Goal: Task Accomplishment & Management: Manage account settings

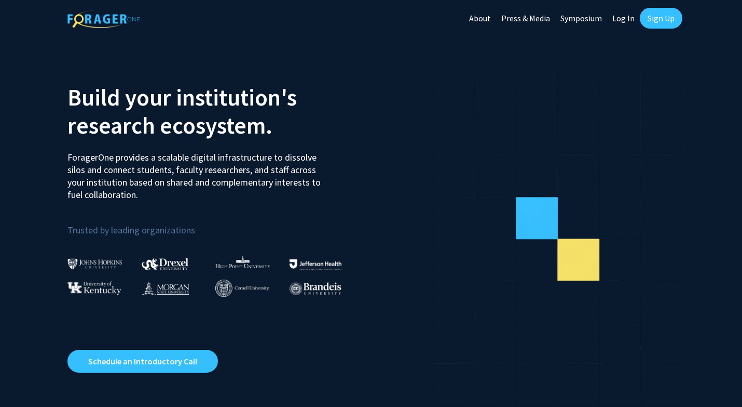
click at [663, 20] on link "Sign Up" at bounding box center [661, 18] width 43 height 21
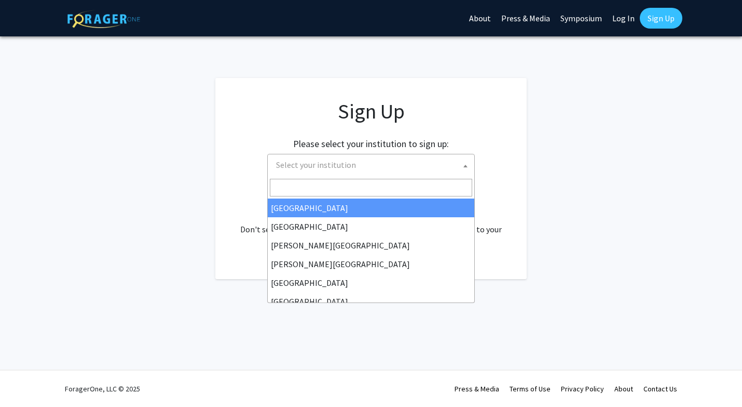
click at [405, 170] on span "Select your institution" at bounding box center [373, 164] width 202 height 21
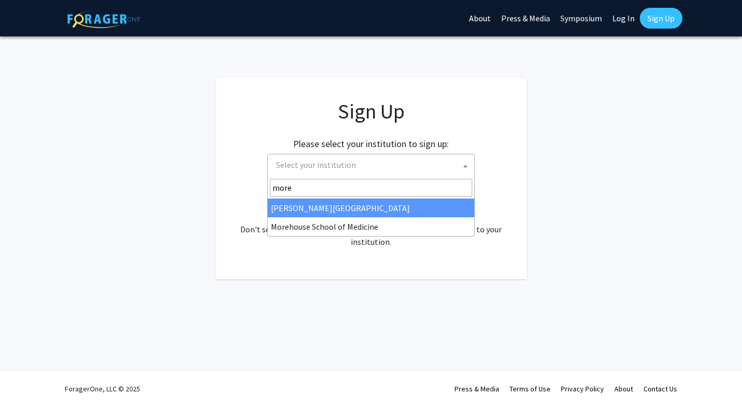
type input "more"
select select "28"
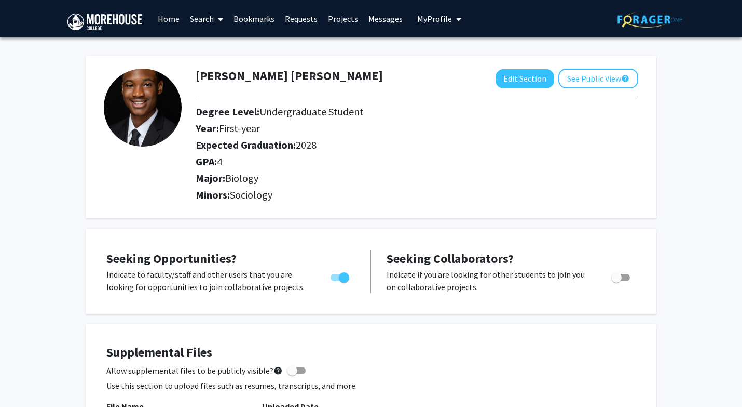
click at [244, 130] on span "First-year" at bounding box center [239, 127] width 41 height 13
click at [532, 80] on button "Edit Section" at bounding box center [525, 78] width 59 height 19
select select "first-year"
select select "2028"
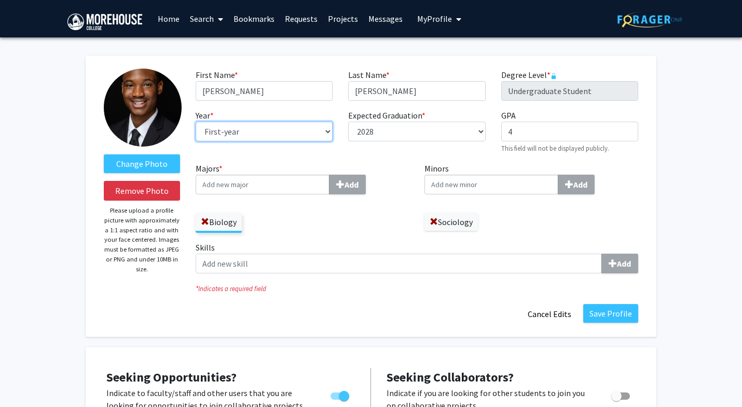
select select "sophomore"
click at [606, 311] on button "Save Profile" at bounding box center [611, 313] width 55 height 19
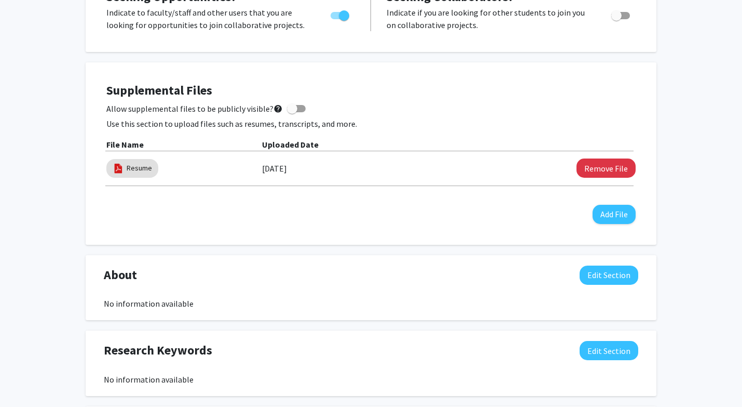
scroll to position [263, 0]
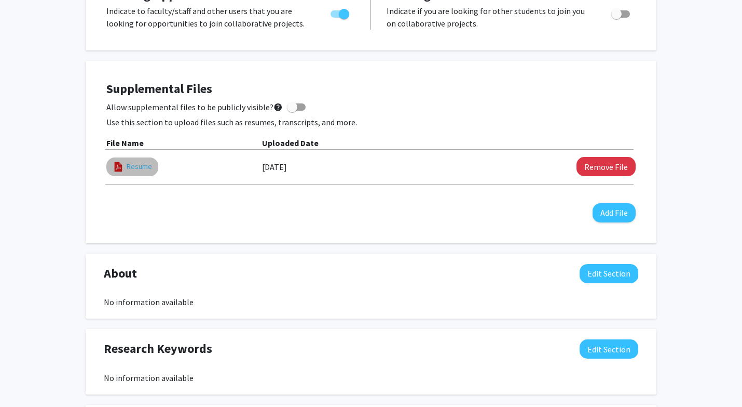
click at [141, 169] on link "Resume" at bounding box center [139, 166] width 25 height 11
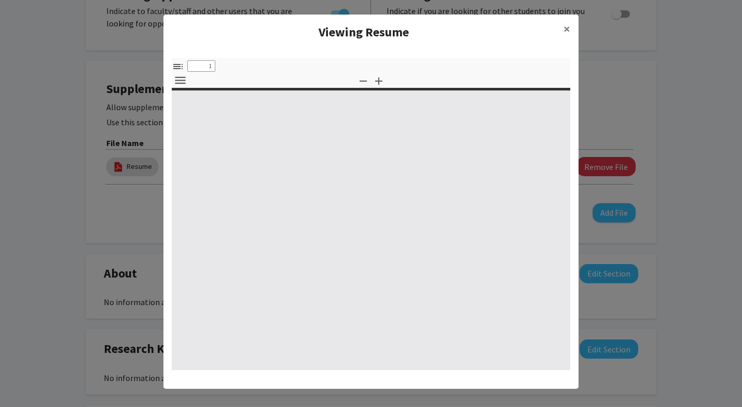
select select "custom"
type input "0"
select select "custom"
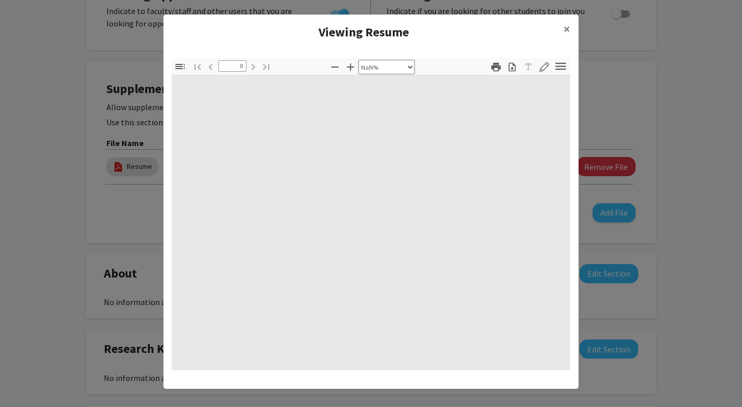
type input "1"
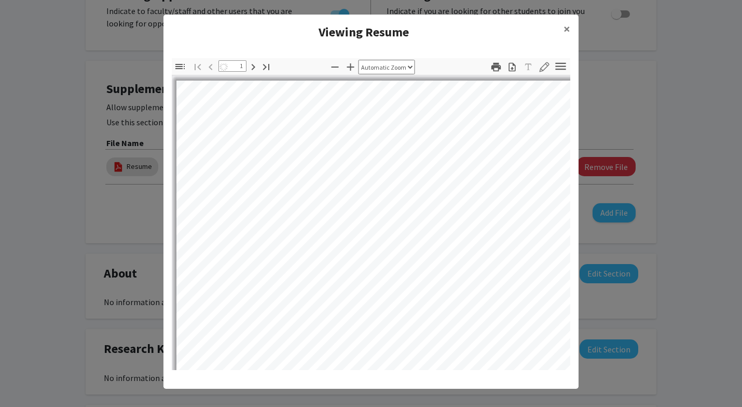
select select "auto"
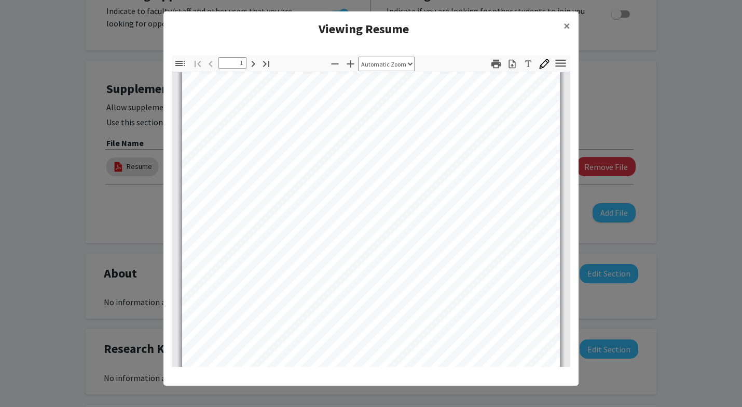
scroll to position [305, 0]
click at [571, 23] on button "×" at bounding box center [567, 25] width 23 height 29
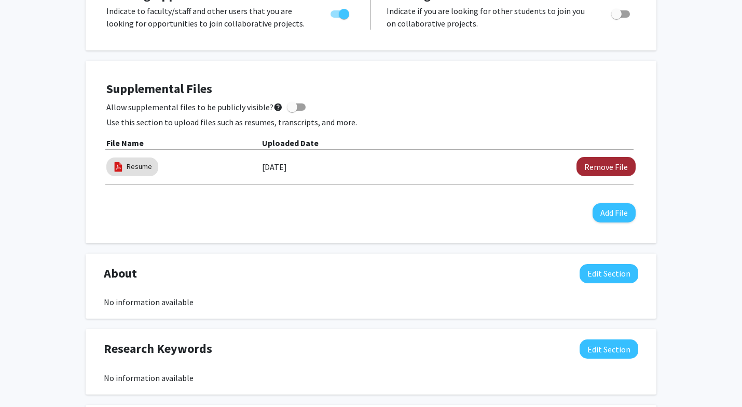
click at [620, 165] on button "Remove File" at bounding box center [606, 166] width 59 height 19
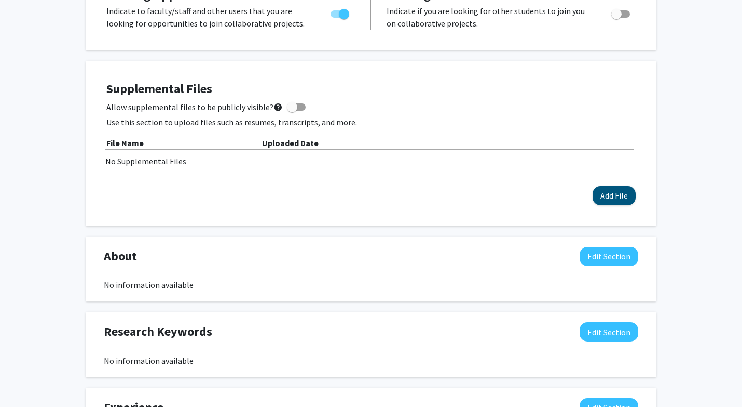
click at [617, 192] on button "Add File" at bounding box center [614, 195] width 43 height 19
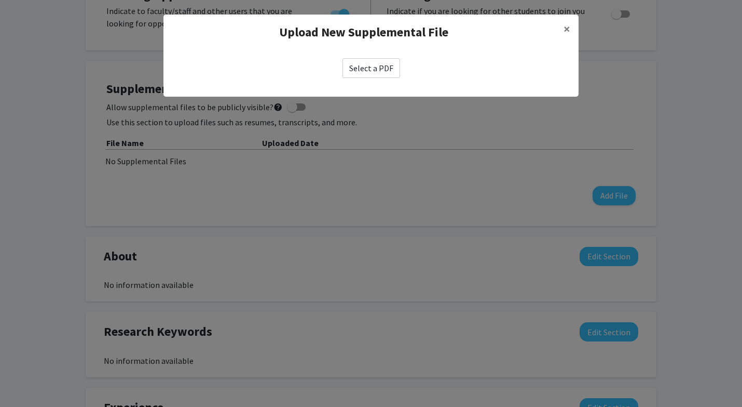
click at [393, 67] on label "Select a PDF" at bounding box center [372, 68] width 58 height 20
click at [0, 0] on input "Select a PDF" at bounding box center [0, 0] width 0 height 0
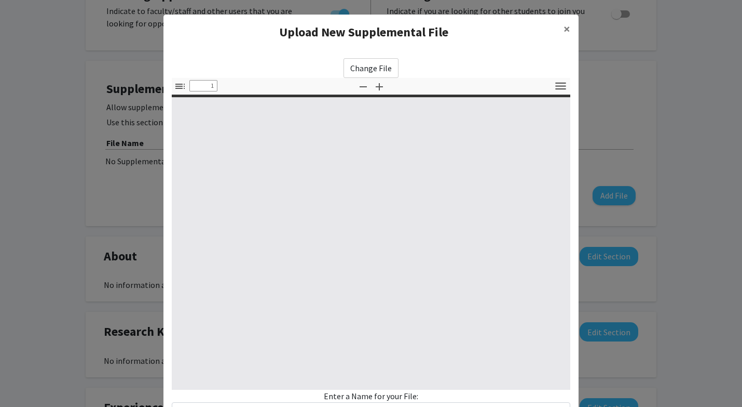
select select "custom"
type input "0"
select select "custom"
type input "1"
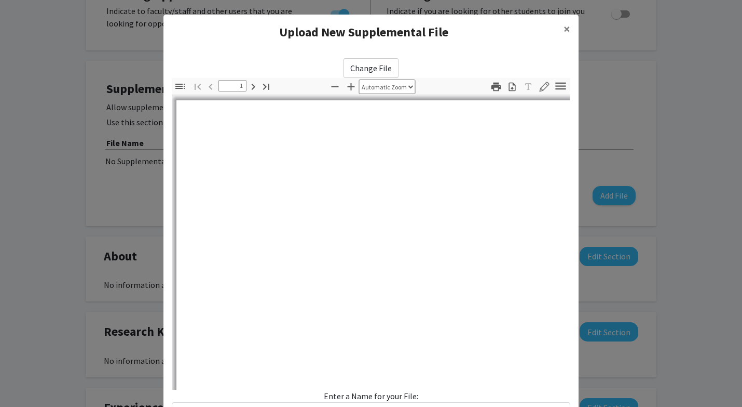
select select "auto"
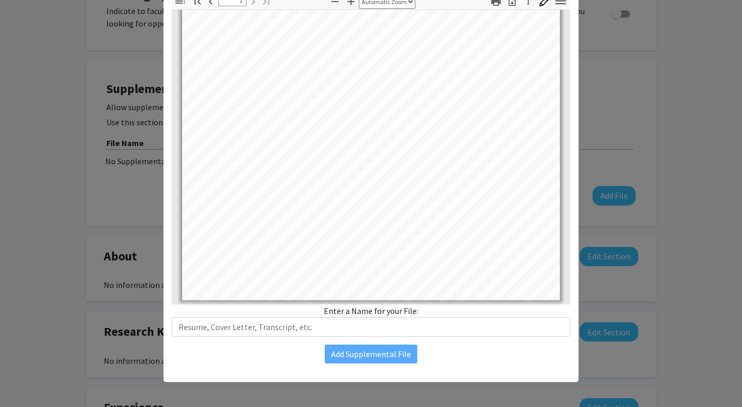
scroll to position [85, 0]
type input "1"
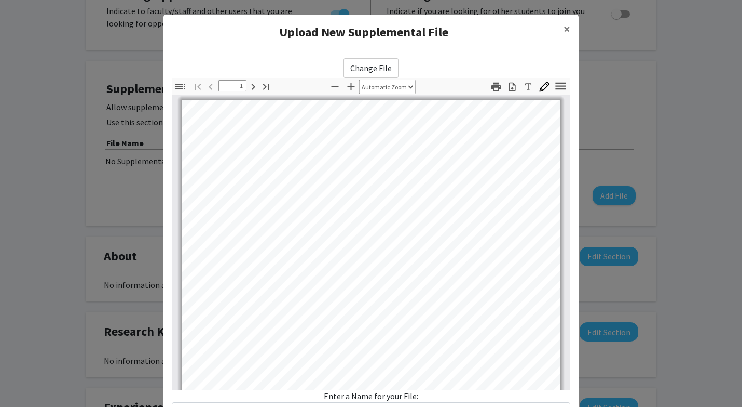
scroll to position [0, 0]
click at [635, 88] on modal-container "Upload New Supplemental File × Change File Thumbnails Document Outline Attachme…" at bounding box center [371, 203] width 742 height 407
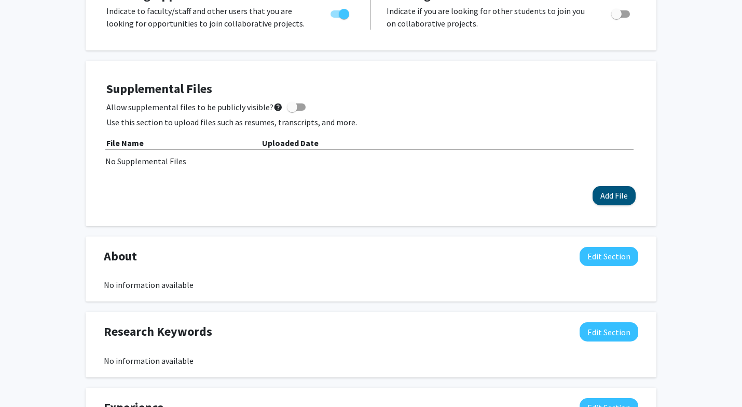
click at [621, 201] on button "Add File" at bounding box center [614, 195] width 43 height 19
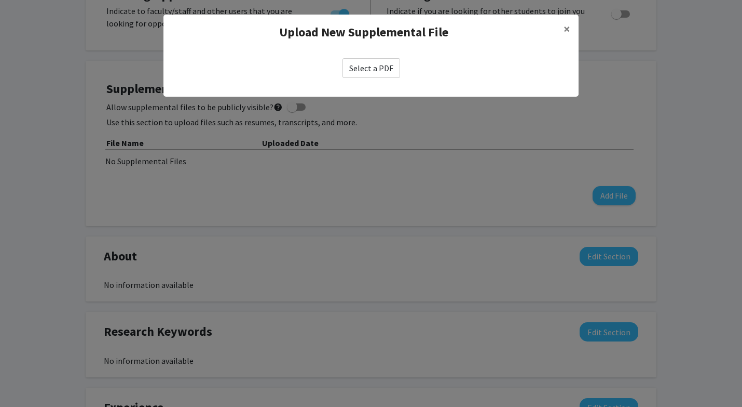
click at [380, 64] on label "Select a PDF" at bounding box center [372, 68] width 58 height 20
click at [0, 0] on input "Select a PDF" at bounding box center [0, 0] width 0 height 0
select select "custom"
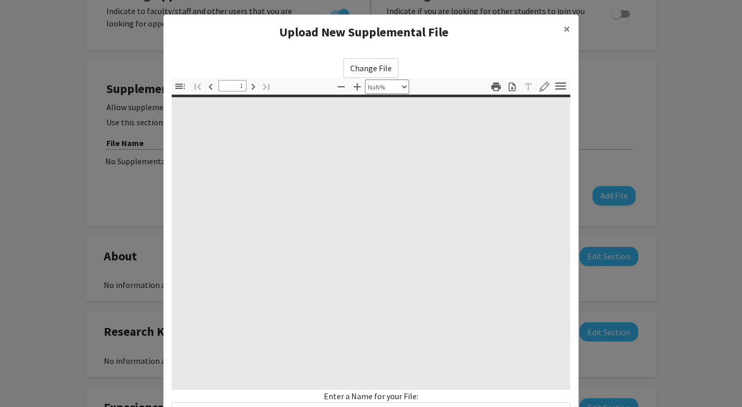
type input "0"
select select "custom"
type input "1"
select select "auto"
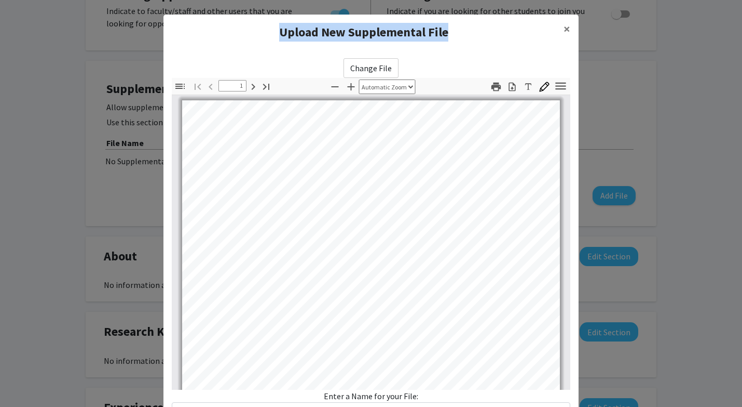
drag, startPoint x: 454, startPoint y: 30, endPoint x: 482, endPoint y: 20, distance: 29.7
click at [482, 20] on div "Upload New Supplemental File ×" at bounding box center [371, 32] width 415 height 35
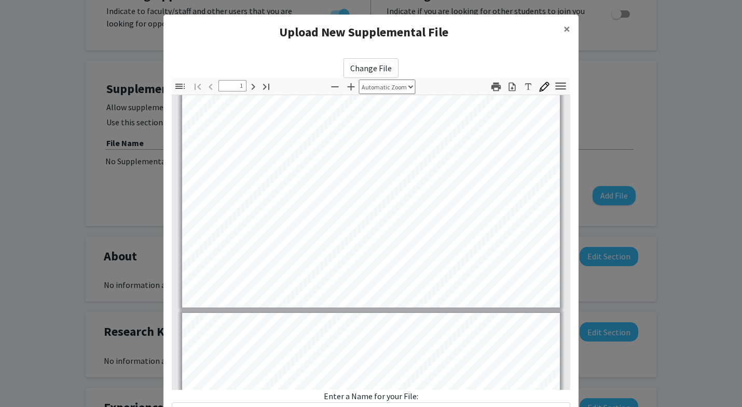
type input "2"
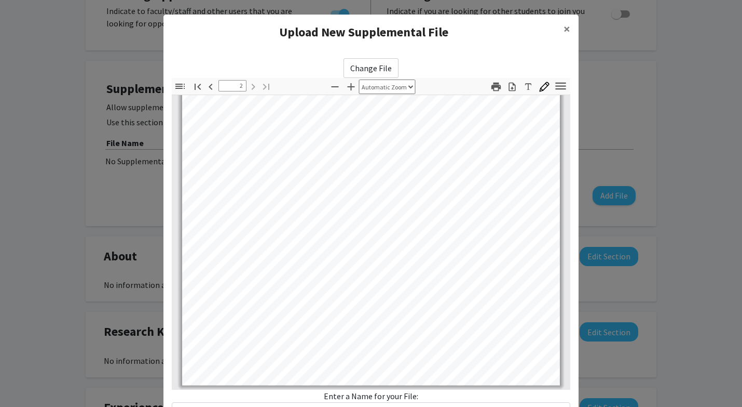
scroll to position [85, 0]
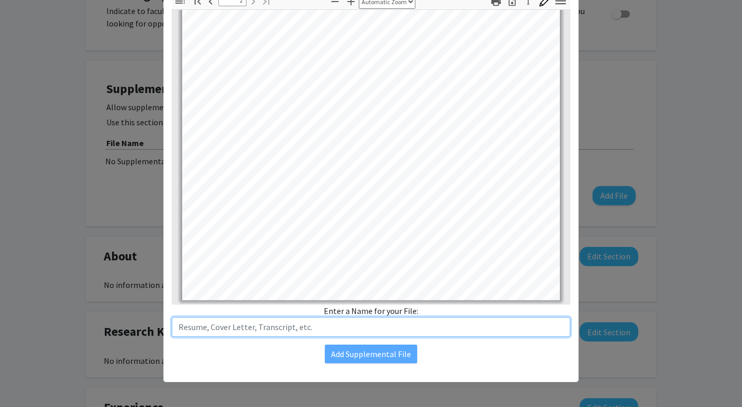
click at [247, 331] on input "text" at bounding box center [371, 327] width 399 height 20
type input "Z"
drag, startPoint x: 209, startPoint y: 328, endPoint x: 164, endPoint y: 328, distance: 44.6
click at [164, 328] on div "Change File Thumbnails Document Outline Attachments Layers Current Outline Item…" at bounding box center [371, 168] width 415 height 407
click at [331, 320] on input "Resume" at bounding box center [371, 327] width 399 height 20
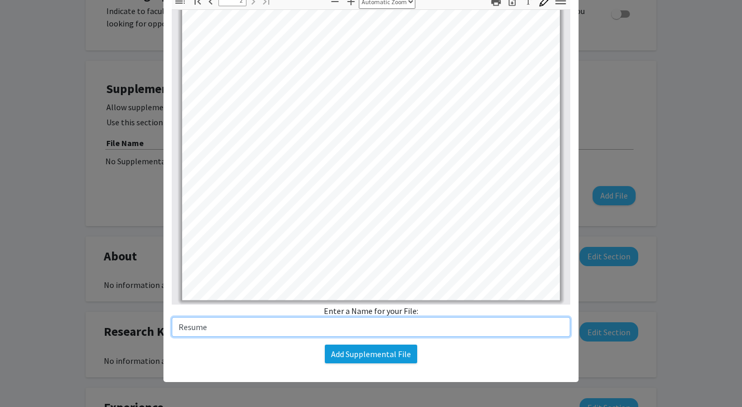
type input "Resume"
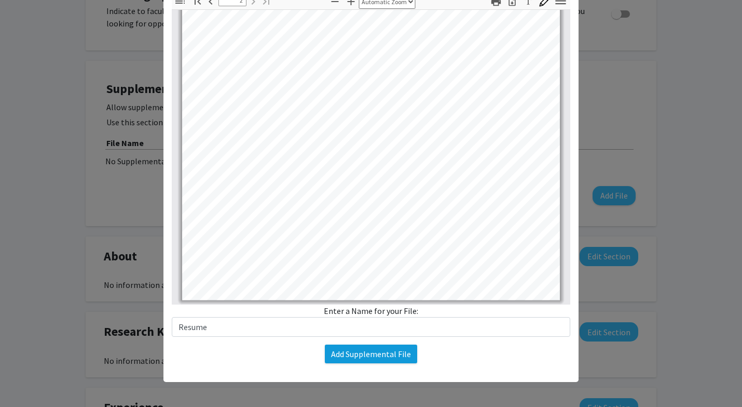
click at [387, 356] on button "Add Supplemental File" at bounding box center [371, 353] width 92 height 19
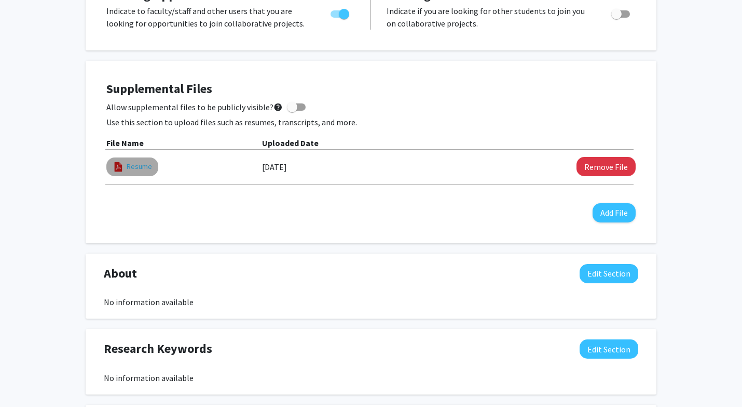
click at [142, 162] on link "Resume" at bounding box center [139, 166] width 25 height 11
select select "custom"
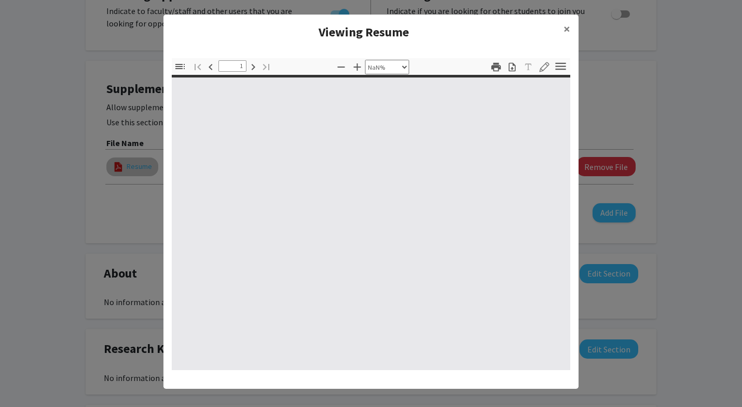
type input "0"
select select "custom"
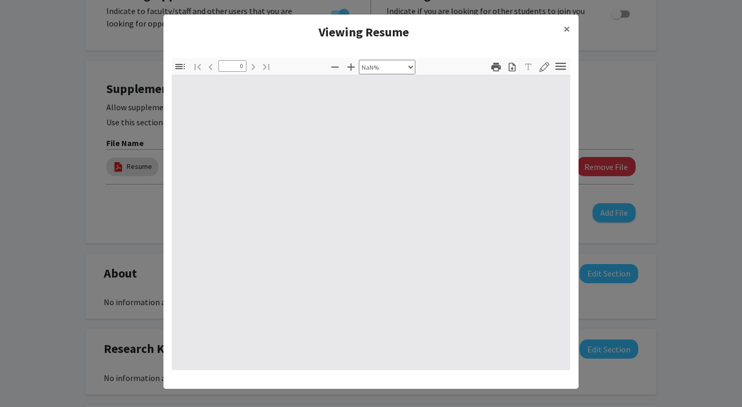
type input "1"
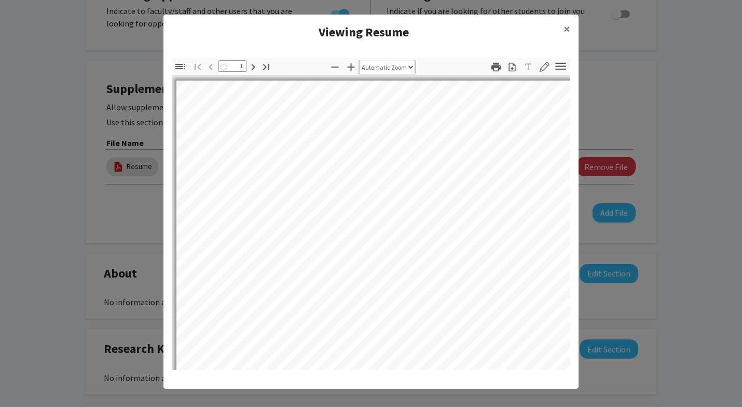
select select "auto"
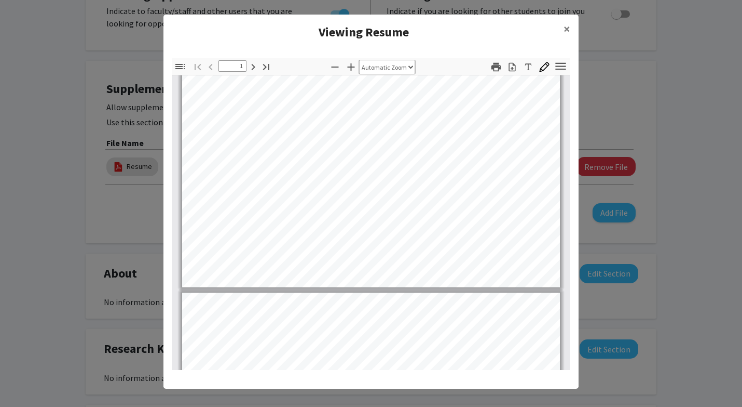
type input "2"
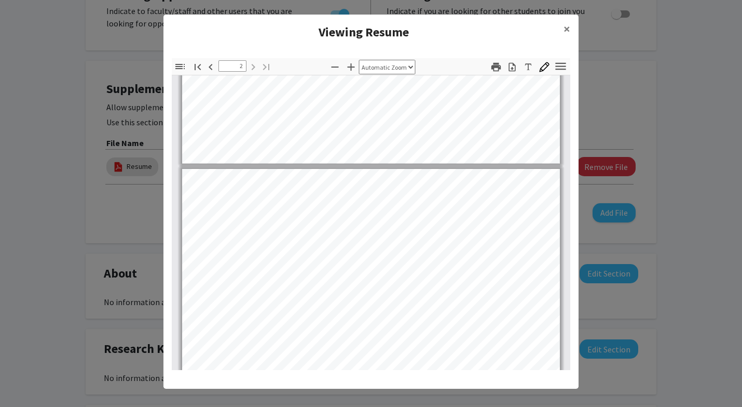
scroll to position [439, 0]
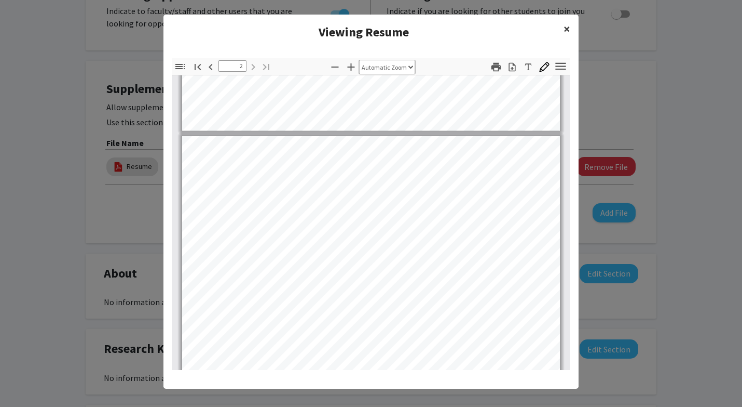
click at [571, 24] on button "×" at bounding box center [567, 29] width 23 height 29
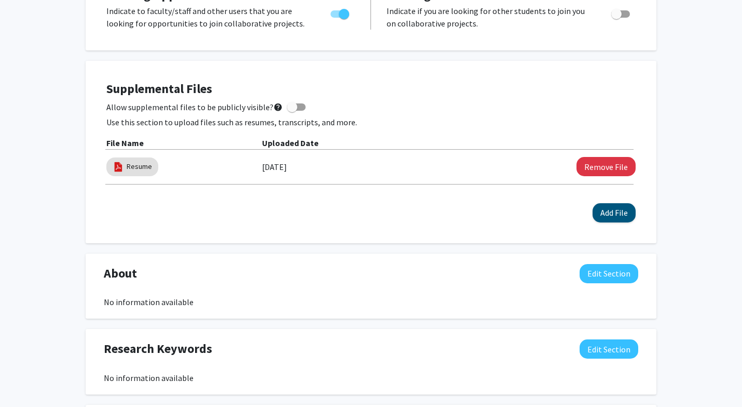
click at [624, 214] on button "Add File" at bounding box center [614, 212] width 43 height 19
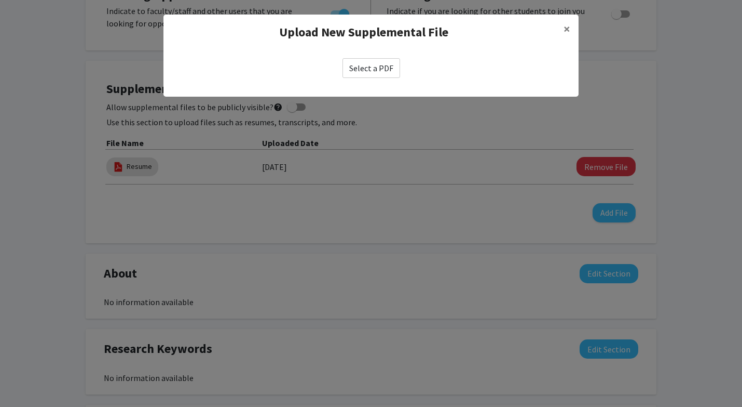
click at [360, 64] on label "Select a PDF" at bounding box center [372, 68] width 58 height 20
click at [0, 0] on input "Select a PDF" at bounding box center [0, 0] width 0 height 0
select select "custom"
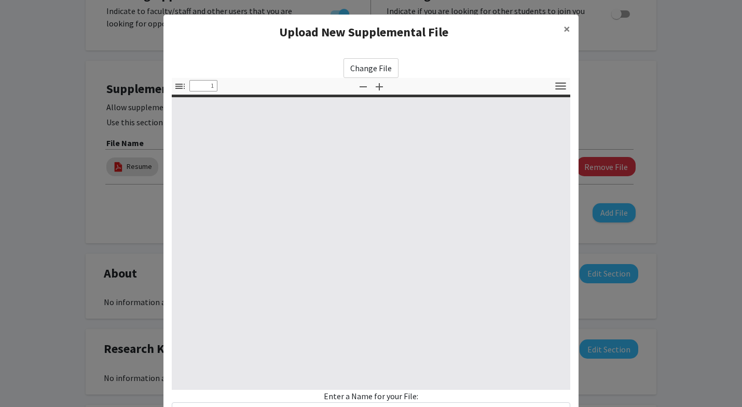
type input "0"
select select "custom"
type input "1"
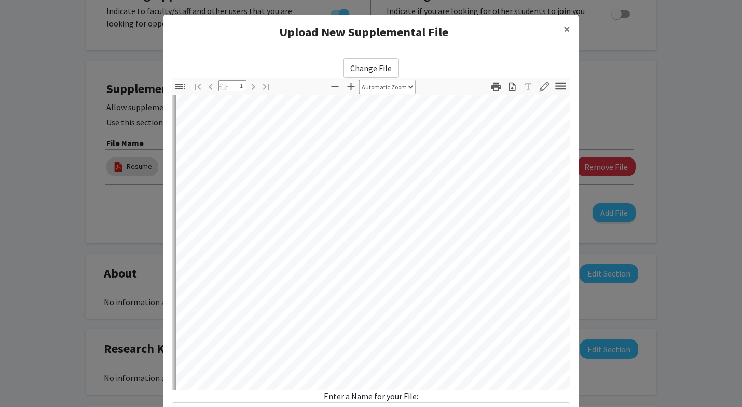
scroll to position [302, 0]
select select "auto"
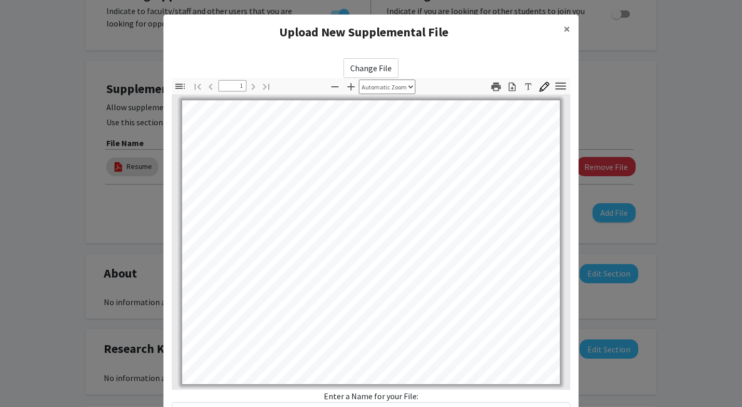
scroll to position [0, 0]
click at [570, 26] on span "×" at bounding box center [567, 29] width 7 height 16
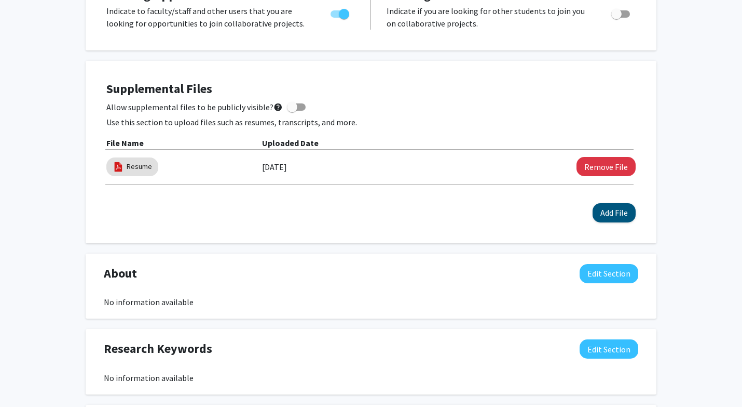
click at [605, 210] on button "Add File" at bounding box center [614, 212] width 43 height 19
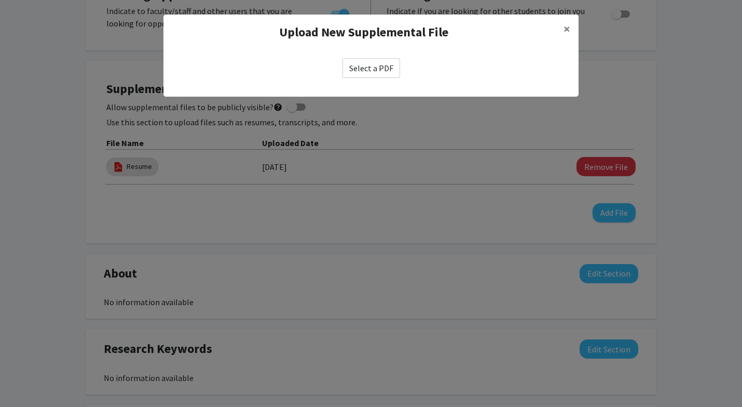
click at [381, 64] on label "Select a PDF" at bounding box center [372, 68] width 58 height 20
click at [0, 0] on input "Select a PDF" at bounding box center [0, 0] width 0 height 0
click at [369, 72] on label "Select a PDF" at bounding box center [372, 68] width 58 height 20
click at [0, 0] on input "Select a PDF" at bounding box center [0, 0] width 0 height 0
select select "custom"
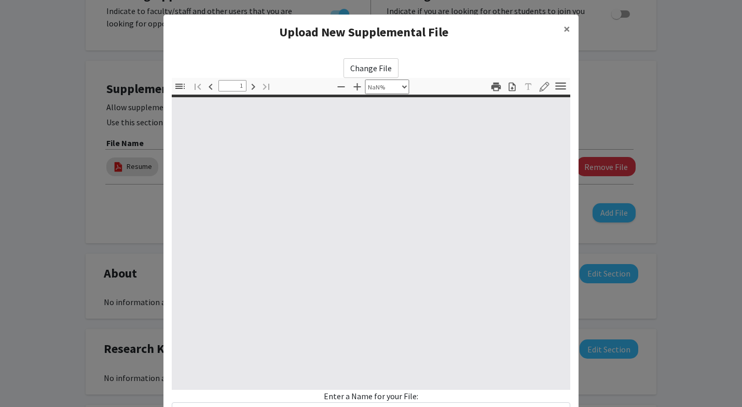
type input "0"
select select "custom"
type input "1"
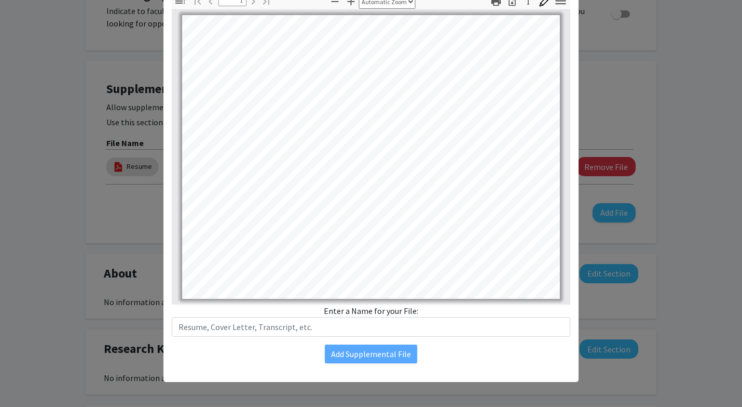
scroll to position [85, 0]
select select "page-width"
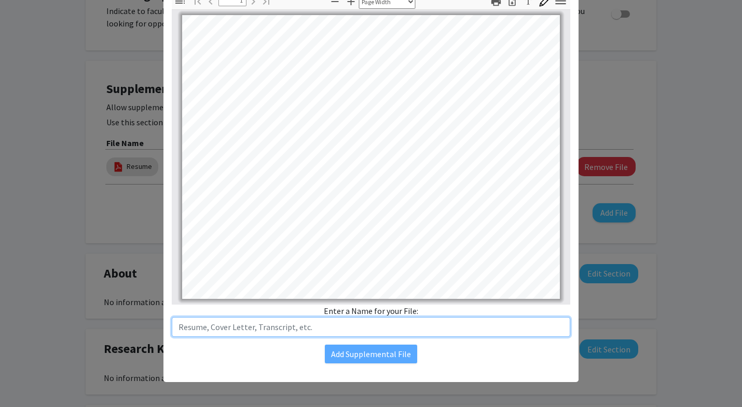
click at [286, 321] on input "text" at bounding box center [371, 327] width 399 height 20
click at [180, 328] on input "Reserch" at bounding box center [371, 327] width 399 height 20
type input "Research"
type input "P"
click at [202, 327] on input "Reaserch" at bounding box center [371, 327] width 399 height 20
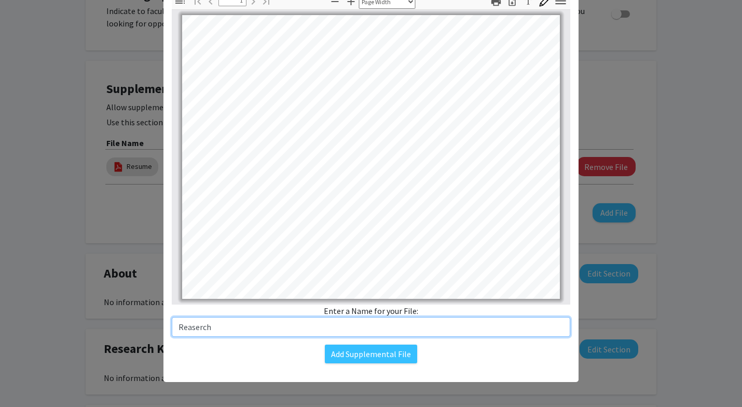
click at [213, 331] on input "Reaserch" at bounding box center [371, 327] width 399 height 20
click at [208, 331] on input "Reaserch" at bounding box center [371, 327] width 399 height 20
click at [195, 328] on input "Reaserh" at bounding box center [371, 327] width 399 height 20
click at [210, 324] on input "Reaserh" at bounding box center [371, 327] width 399 height 20
click at [194, 328] on input "Reserch" at bounding box center [371, 327] width 399 height 20
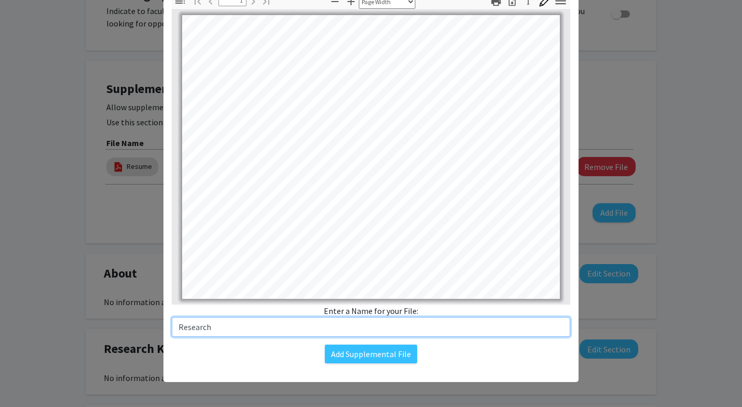
click at [222, 329] on input "Research" at bounding box center [371, 327] width 399 height 20
type input "Research Poster"
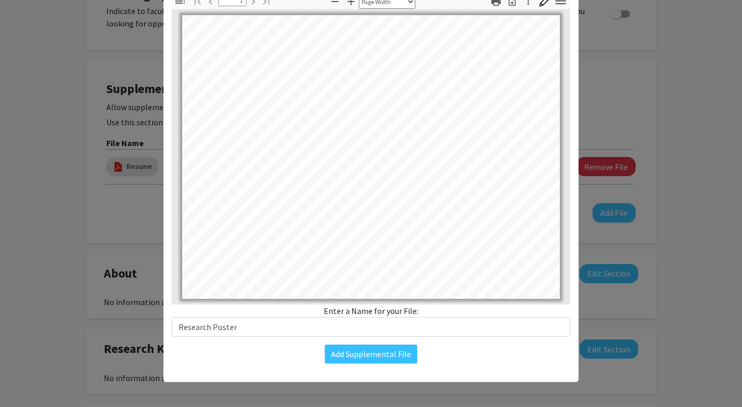
click at [250, 315] on div "Enter a Name for your File: Research Poster" at bounding box center [371, 320] width 399 height 32
click at [363, 359] on button "Add Supplemental File" at bounding box center [371, 353] width 92 height 19
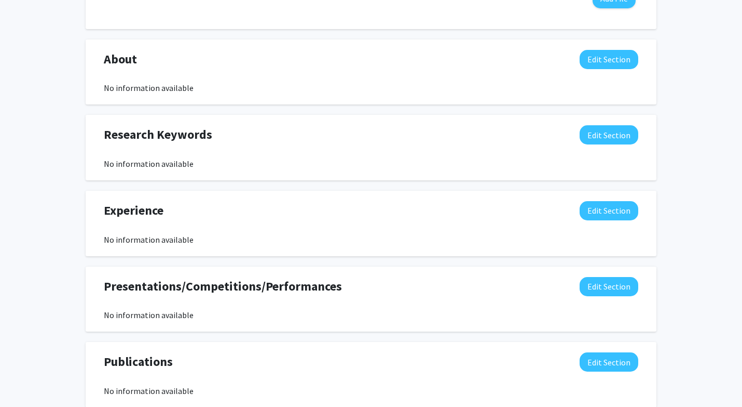
scroll to position [532, 0]
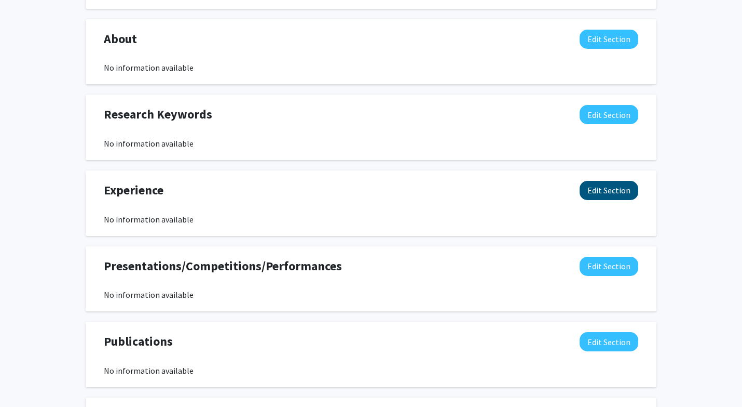
click at [602, 191] on button "Edit Section" at bounding box center [609, 190] width 59 height 19
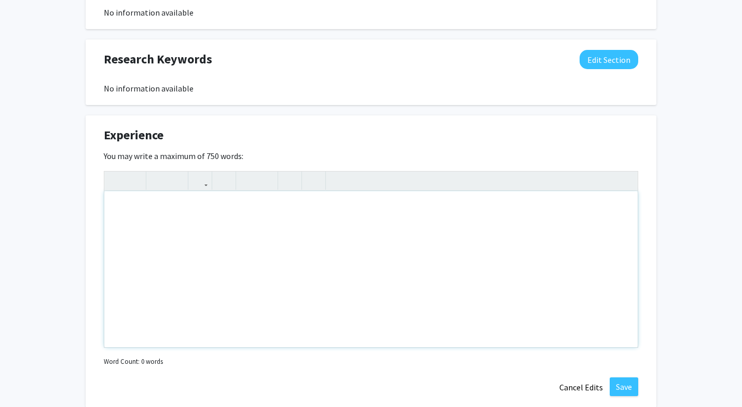
scroll to position [575, 0]
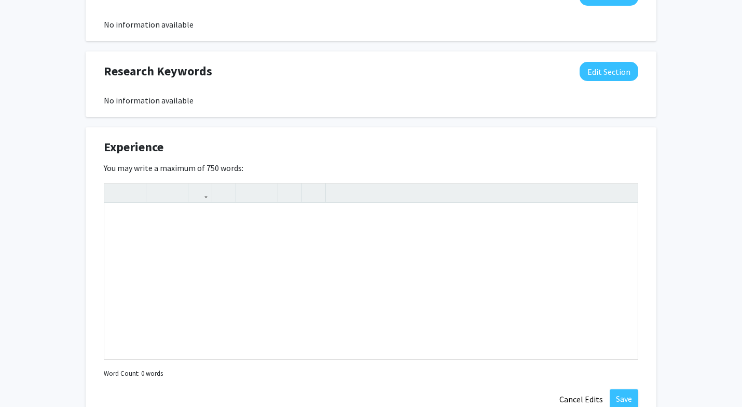
click at [590, 126] on div "Seeking Opportunities? Indicate to faculty/staff and other users that you are l…" at bounding box center [371, 154] width 571 height 1003
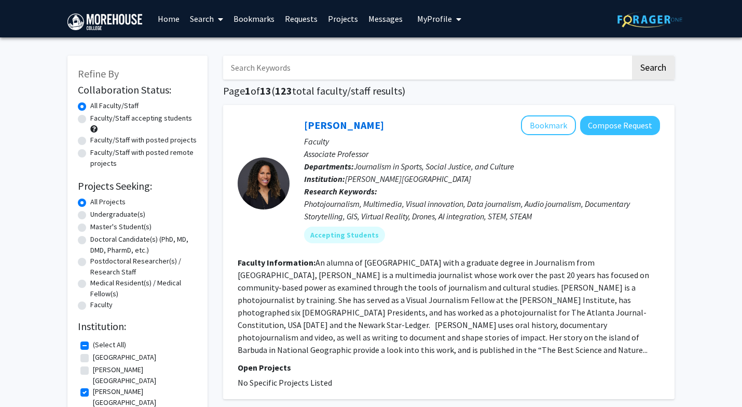
click at [160, 19] on link "Home" at bounding box center [169, 19] width 32 height 36
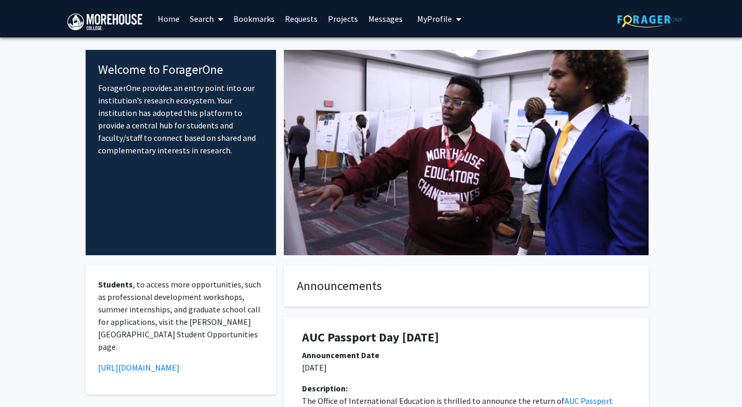
click at [441, 17] on span "My Profile" at bounding box center [434, 18] width 35 height 10
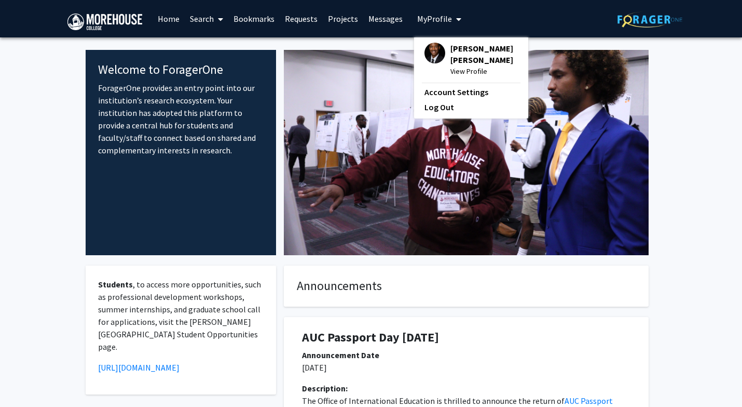
click at [451, 43] on div "Zarek Moore View Profile Account Settings Log Out" at bounding box center [471, 77] width 114 height 81
click at [463, 54] on span "Zarek Moore" at bounding box center [484, 54] width 67 height 23
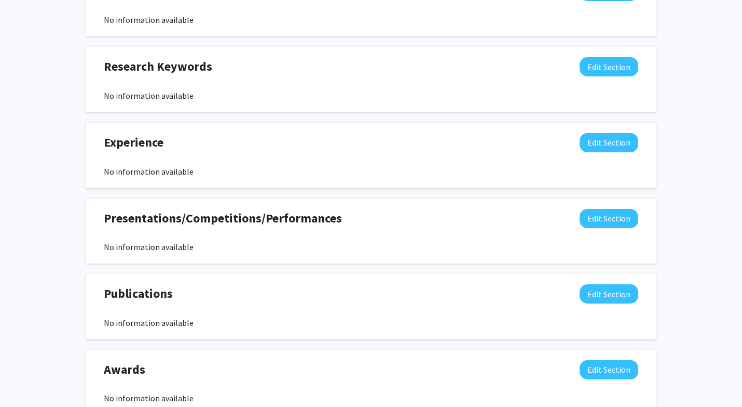
scroll to position [583, 0]
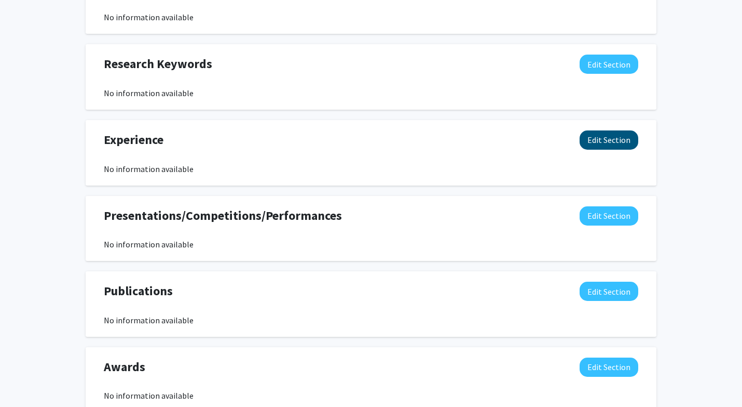
click at [623, 144] on button "Edit Section" at bounding box center [609, 139] width 59 height 19
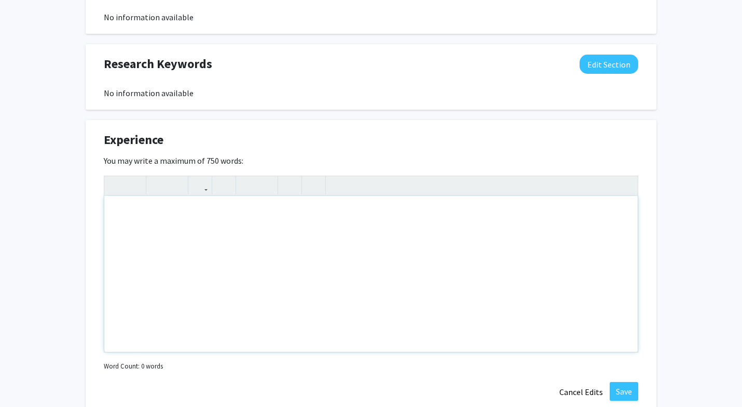
click at [162, 217] on div "Note to users with screen readers: Please deactivate our accessibility plugin f…" at bounding box center [371, 274] width 534 height 156
paste div "Note to users with screen readers: Please deactivate our accessibility plugin f…"
type textarea "<p>&nbsp; This past summer I was a research fellow with the Morehouse College E…"
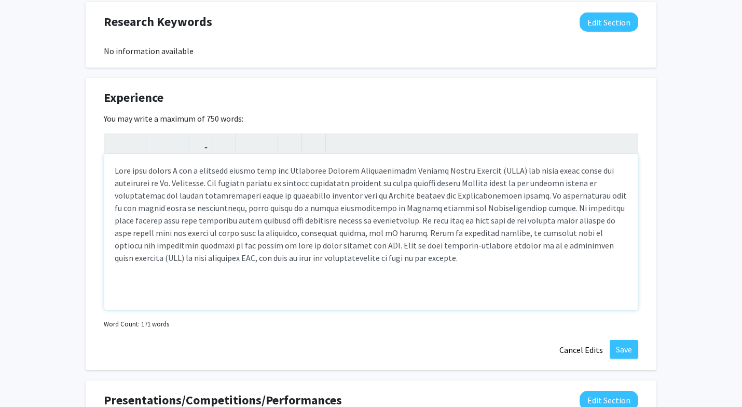
scroll to position [626, 0]
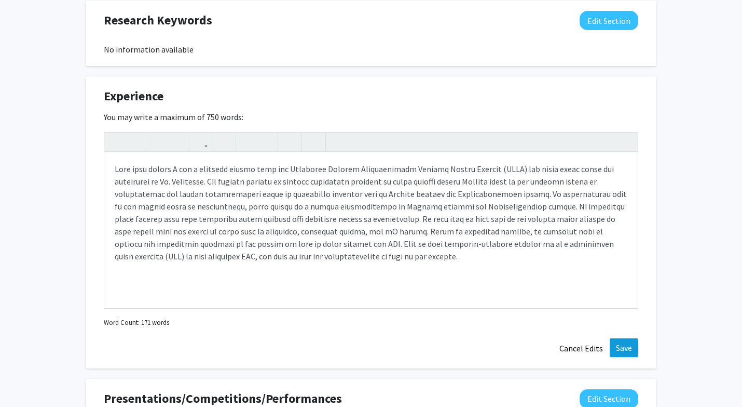
click at [627, 350] on button "Save" at bounding box center [624, 347] width 29 height 19
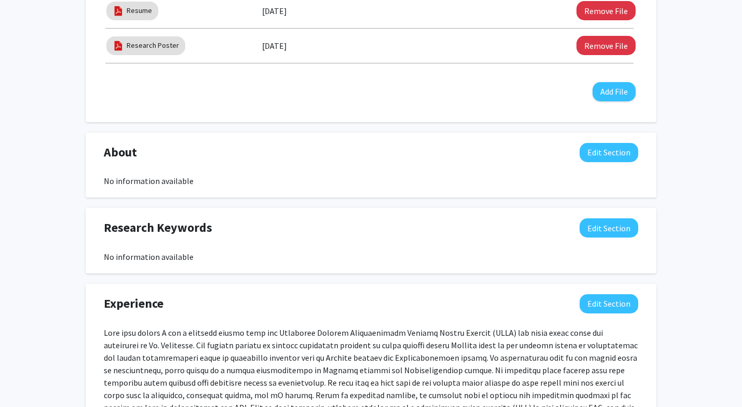
scroll to position [401, 0]
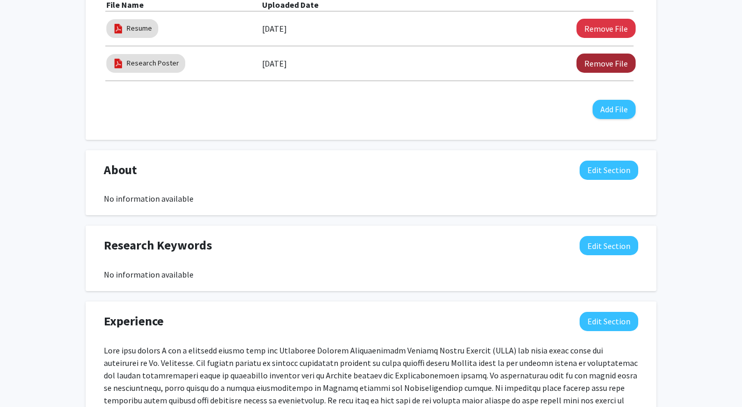
click at [589, 65] on button "Remove File" at bounding box center [606, 62] width 59 height 19
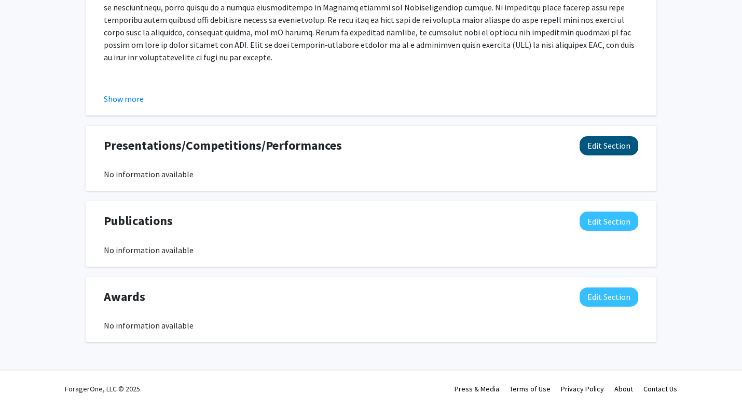
scroll to position [748, 0]
click at [596, 144] on button "Edit Section" at bounding box center [609, 145] width 59 height 19
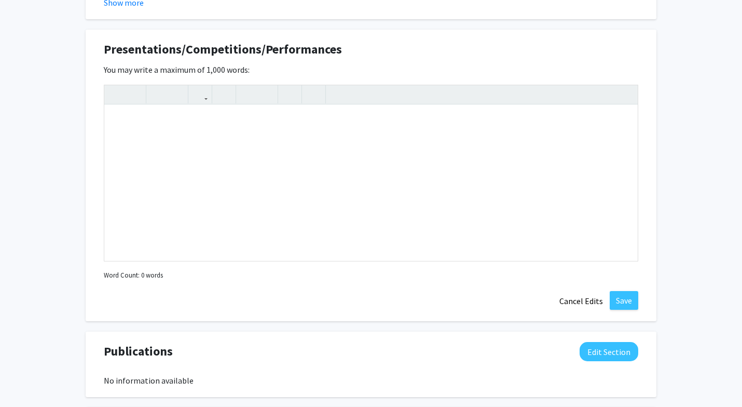
scroll to position [853, 0]
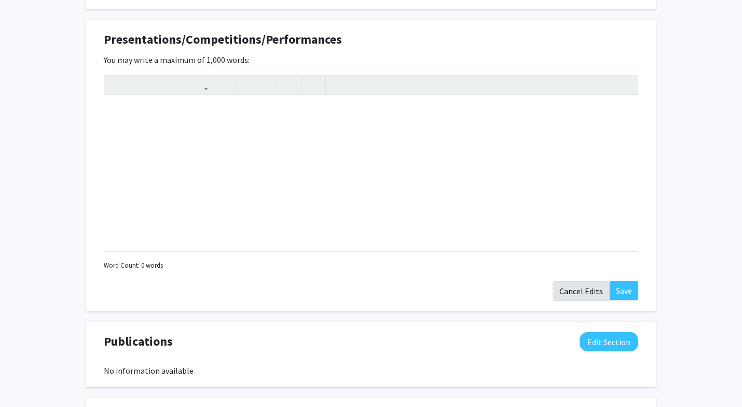
click at [583, 294] on button "Cancel Edits" at bounding box center [581, 291] width 57 height 20
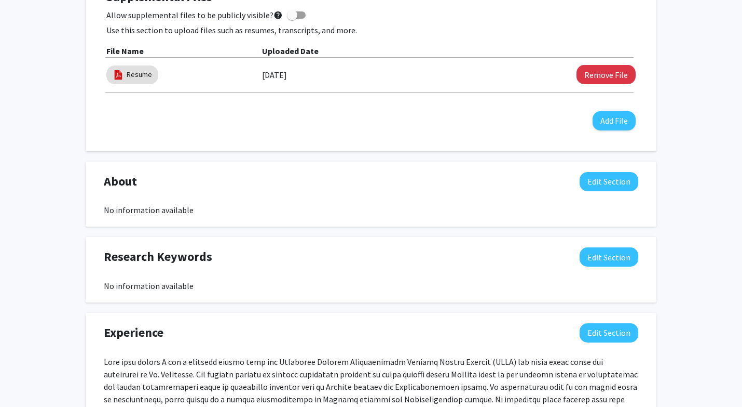
scroll to position [366, 0]
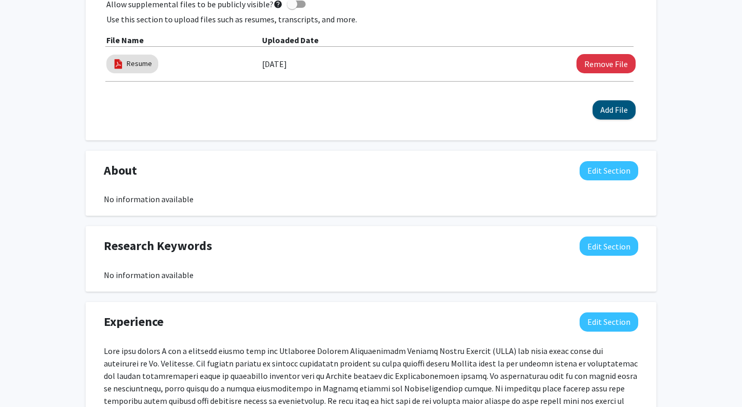
click at [621, 109] on button "Add File" at bounding box center [614, 109] width 43 height 19
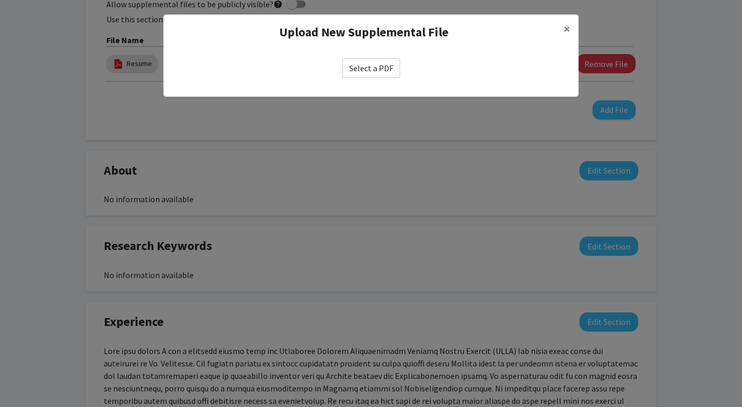
click at [368, 69] on label "Select a PDF" at bounding box center [372, 68] width 58 height 20
click at [0, 0] on input "Select a PDF" at bounding box center [0, 0] width 0 height 0
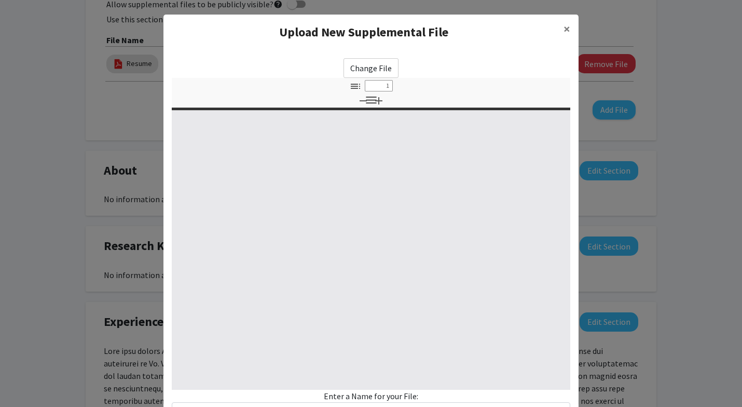
select select "custom"
type input "0"
select select "custom"
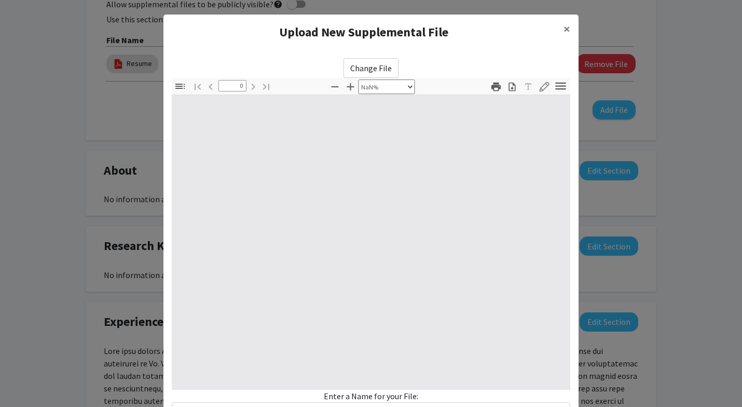
type input "1"
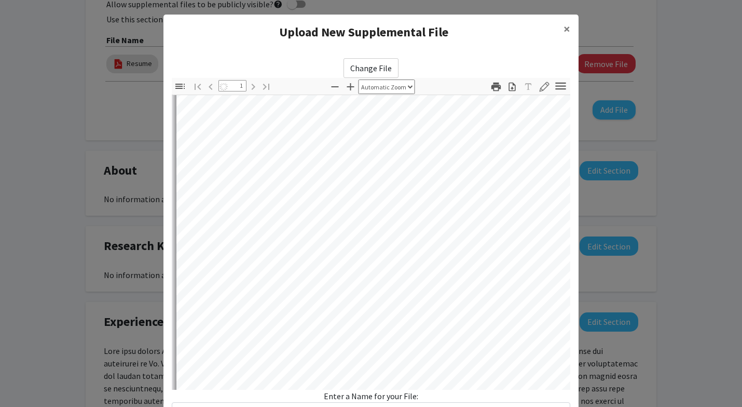
scroll to position [843, 0]
select select "page-width"
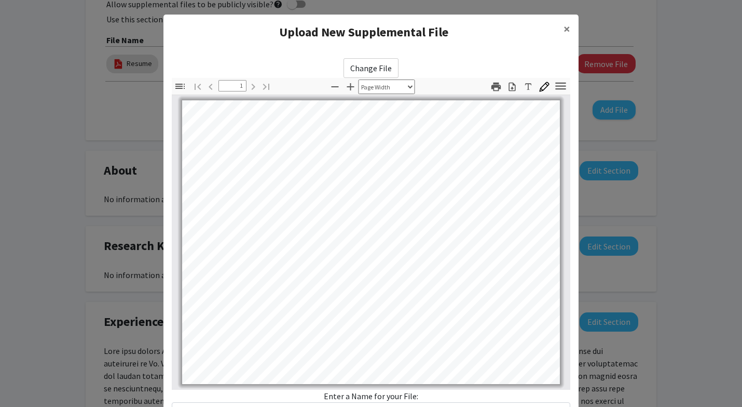
scroll to position [85, 0]
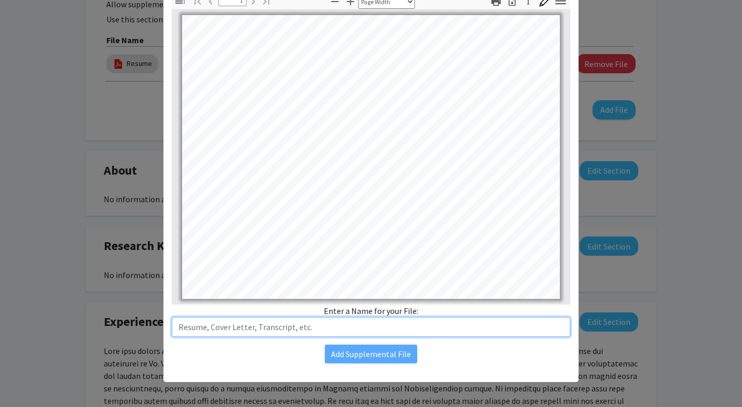
click at [252, 334] on input "text" at bounding box center [371, 327] width 399 height 20
click at [198, 323] on input "Reaserch" at bounding box center [371, 327] width 399 height 20
click at [190, 330] on input "Reasrch" at bounding box center [371, 327] width 399 height 20
click at [200, 326] on input "Reasrch" at bounding box center [371, 327] width 399 height 20
click at [195, 328] on input "Reasrch" at bounding box center [371, 327] width 399 height 20
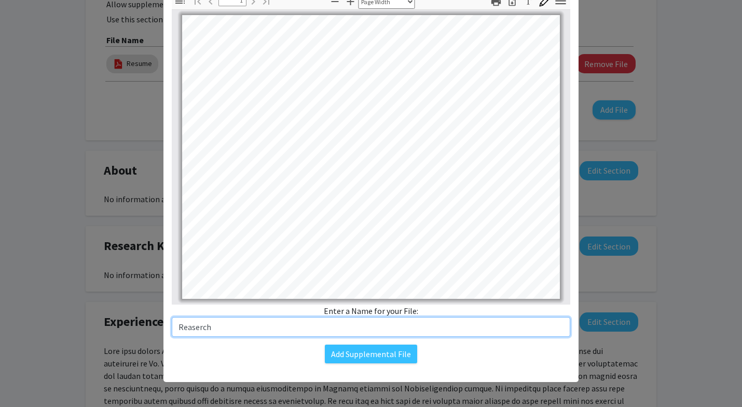
click at [208, 329] on input "Reaserch" at bounding box center [371, 327] width 399 height 20
click at [185, 327] on input "Reserch" at bounding box center [371, 327] width 399 height 20
click at [233, 327] on input "Research" at bounding box center [371, 327] width 399 height 20
click at [211, 328] on input "Research Poster" at bounding box center [371, 327] width 399 height 20
click at [214, 328] on input "Research Poster" at bounding box center [371, 327] width 399 height 20
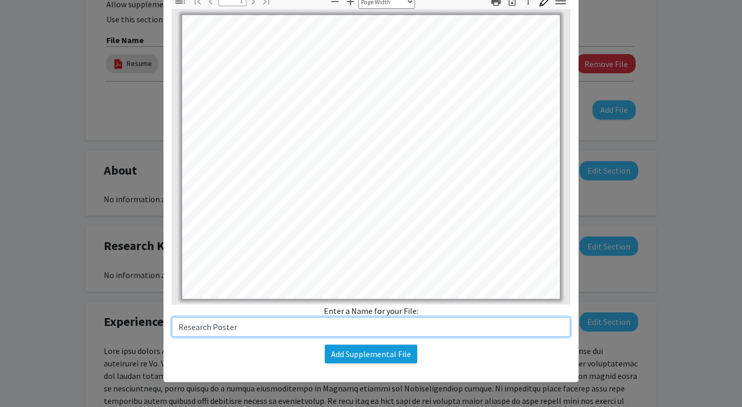
type input "Research Poster"
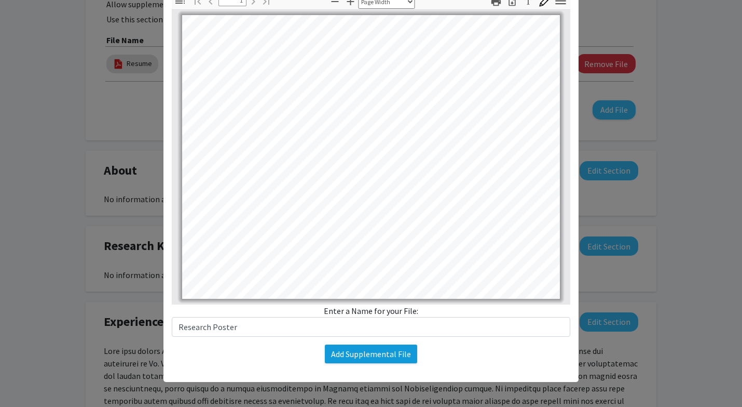
click at [369, 359] on button "Add Supplemental File" at bounding box center [371, 353] width 92 height 19
click at [368, 357] on button "Add Supplemental File" at bounding box center [371, 353] width 92 height 19
click at [374, 352] on button "Add Supplemental File" at bounding box center [371, 353] width 92 height 19
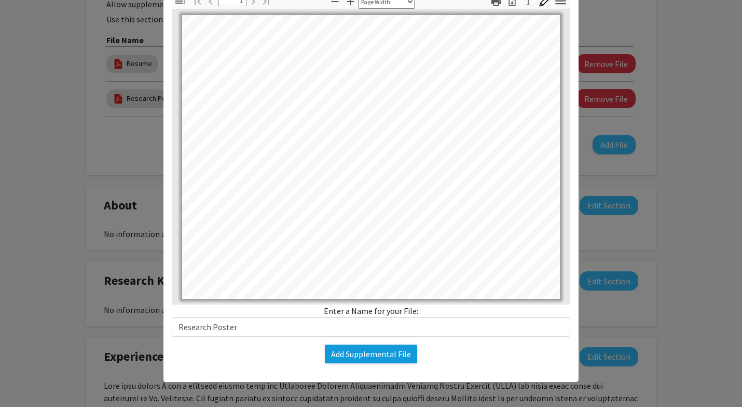
click at [394, 351] on button "Add Supplemental File" at bounding box center [371, 353] width 92 height 19
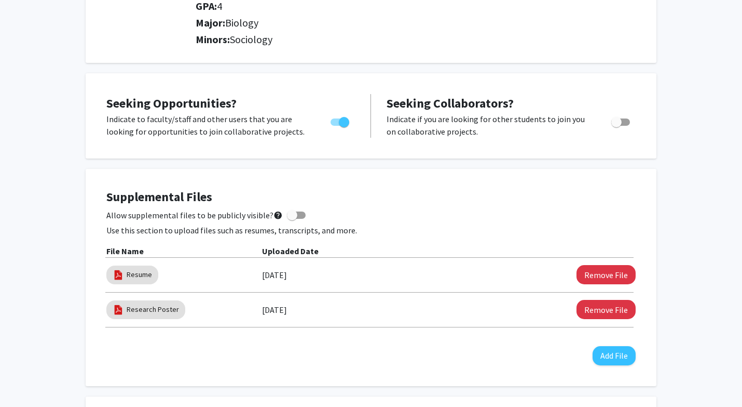
scroll to position [156, 0]
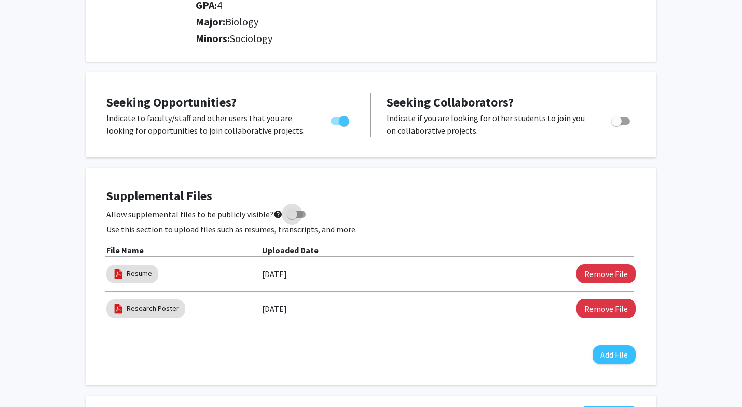
click at [292, 218] on span at bounding box center [292, 214] width 10 height 10
click at [292, 218] on input "Allow supplemental files to be publicly visible? help" at bounding box center [292, 218] width 1 height 1
checkbox input "true"
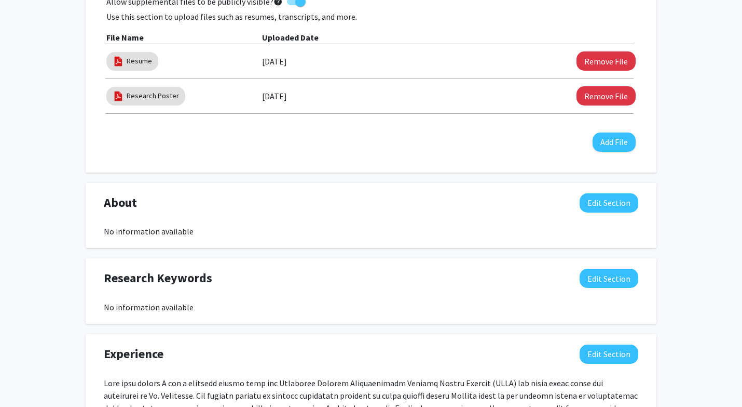
scroll to position [368, 0]
